Goal: Task Accomplishment & Management: Manage account settings

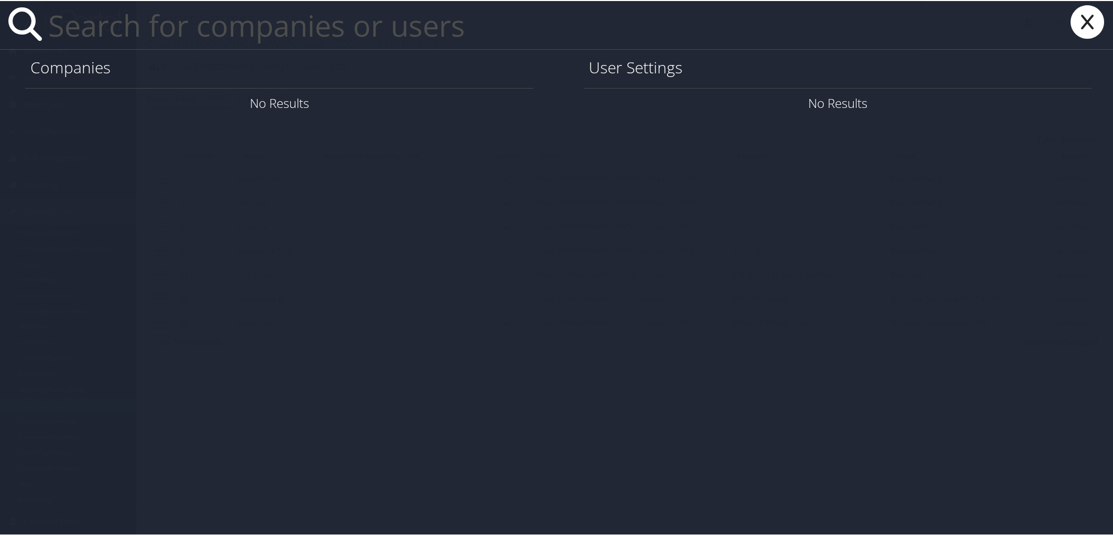
paste input "[PERSON_NAME][EMAIL_ADDRESS][DOMAIN_NAME]"
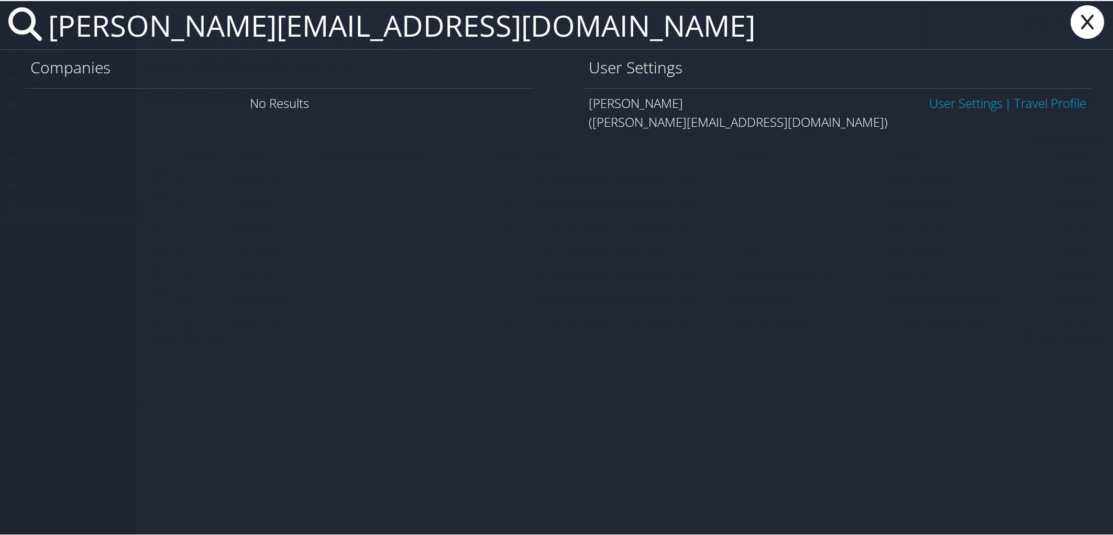
drag, startPoint x: 227, startPoint y: 24, endPoint x: 601, endPoint y: 30, distance: 374.1
click at [601, 30] on input "lisa.peterson2@imail.org" at bounding box center [484, 24] width 881 height 48
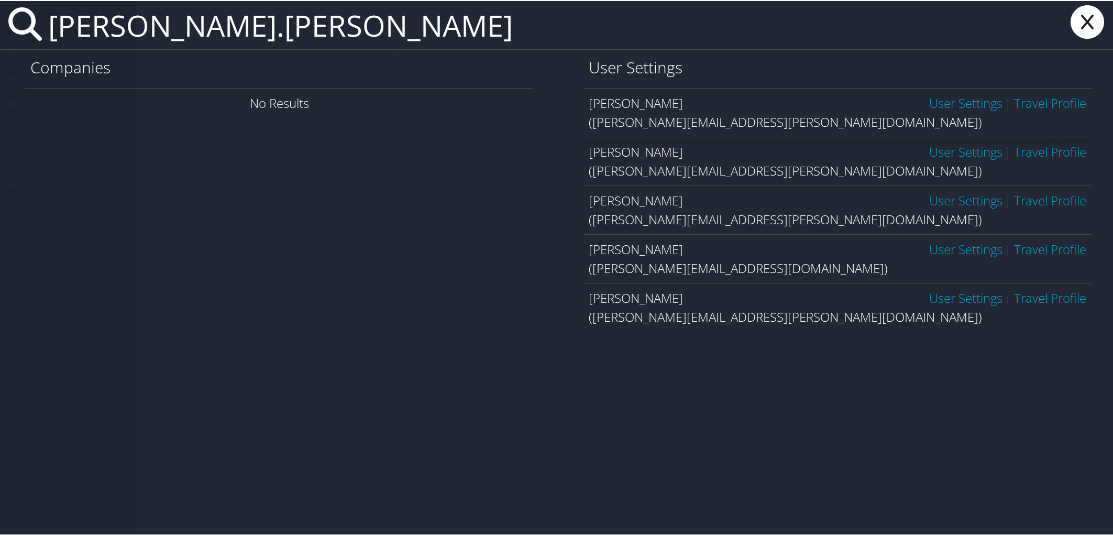
click at [97, 30] on input "lisa.peterson" at bounding box center [484, 24] width 881 height 48
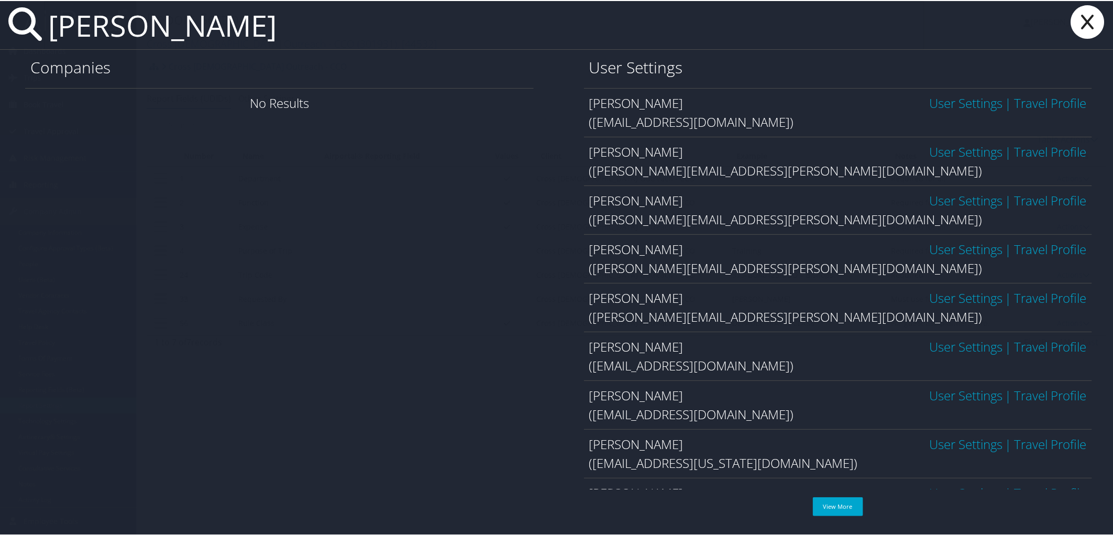
type input "lisa peterson"
click at [967, 298] on link "User Settings" at bounding box center [965, 296] width 73 height 17
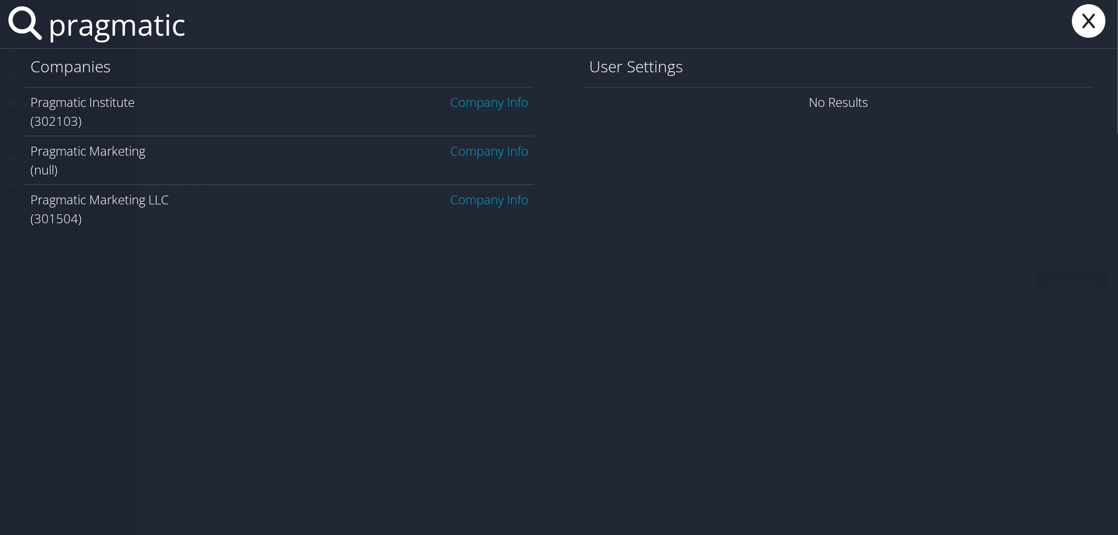
type input "pragmatic"
click at [479, 98] on link "Company Info" at bounding box center [490, 101] width 78 height 17
